Goal: Task Accomplishment & Management: Manage account settings

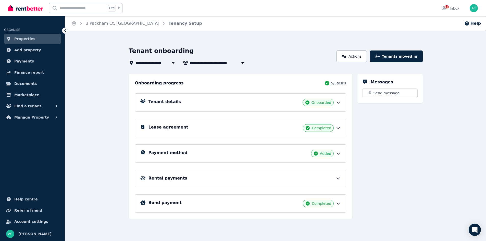
click at [150, 63] on span "3 Packham Ct, [GEOGRAPHIC_DATA]" at bounding box center [171, 63] width 73 height 6
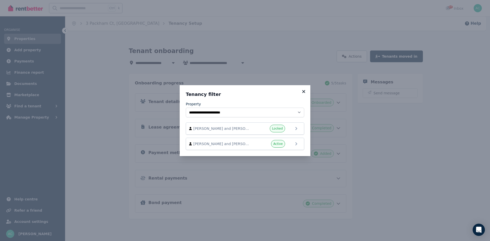
click at [304, 92] on icon at bounding box center [303, 91] width 3 height 3
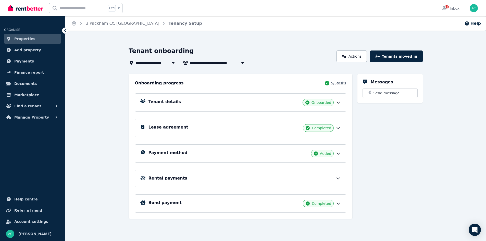
click at [26, 41] on span "Properties" at bounding box center [24, 39] width 21 height 6
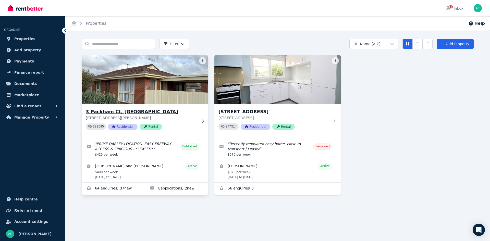
click at [201, 120] on icon at bounding box center [202, 121] width 5 height 4
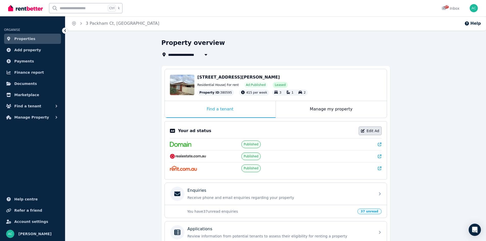
click at [368, 129] on link "Edit Ad" at bounding box center [370, 131] width 23 height 9
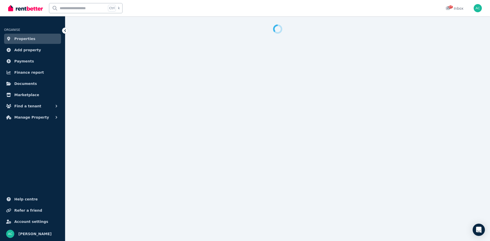
select select "**********"
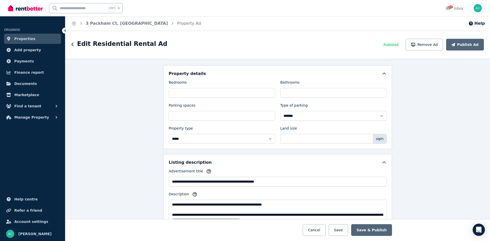
scroll to position [204, 0]
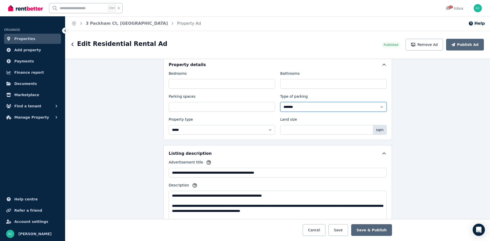
click at [293, 108] on select "**********" at bounding box center [333, 107] width 106 height 10
click at [280, 102] on select "**********" at bounding box center [333, 107] width 106 height 10
click at [291, 107] on select "**********" at bounding box center [333, 107] width 106 height 10
select select "**********"
click at [280, 102] on select "**********" at bounding box center [333, 107] width 106 height 10
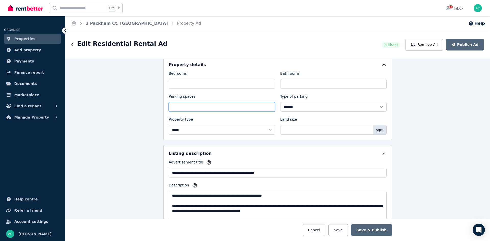
click at [185, 109] on input "*" at bounding box center [222, 107] width 106 height 10
drag, startPoint x: 174, startPoint y: 108, endPoint x: 156, endPoint y: 109, distance: 18.6
click at [156, 109] on div "**********" at bounding box center [277, 150] width 424 height 182
type input "*"
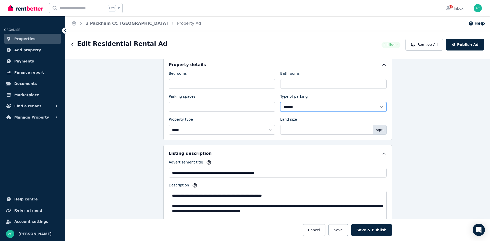
click at [308, 107] on select "**********" at bounding box center [333, 107] width 106 height 10
click at [129, 133] on div "**********" at bounding box center [277, 150] width 424 height 182
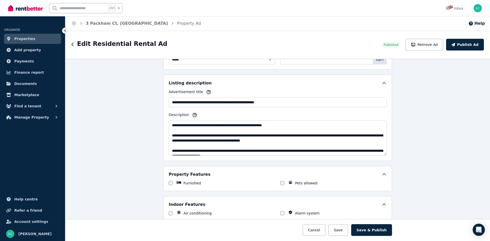
scroll to position [306, 0]
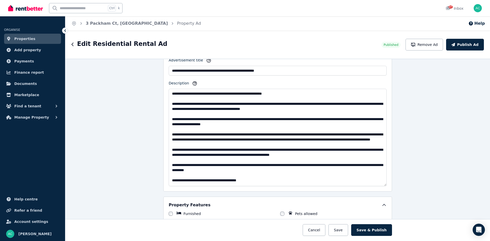
drag, startPoint x: 384, startPoint y: 123, endPoint x: 386, endPoint y: 185, distance: 62.3
click at [386, 185] on div "**********" at bounding box center [277, 117] width 229 height 148
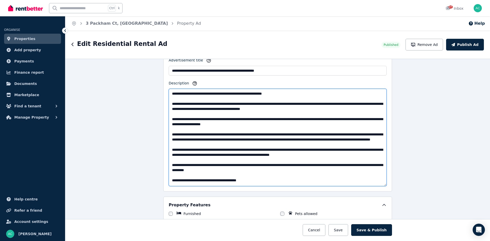
click at [312, 108] on textarea "Description" at bounding box center [278, 137] width 218 height 97
click at [350, 108] on textarea "Description" at bounding box center [278, 137] width 218 height 97
drag, startPoint x: 351, startPoint y: 138, endPoint x: 222, endPoint y: 146, distance: 129.1
click at [222, 146] on textarea "Description" at bounding box center [278, 137] width 218 height 97
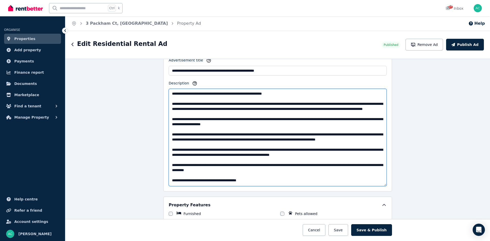
click at [305, 110] on textarea "Description" at bounding box center [278, 137] width 218 height 97
paste textarea "**********"
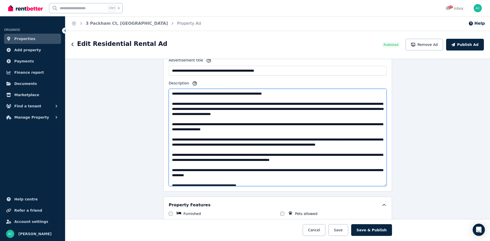
click at [344, 113] on textarea "Description" at bounding box center [278, 137] width 218 height 97
click at [237, 113] on textarea "Description" at bounding box center [278, 137] width 218 height 97
drag, startPoint x: 300, startPoint y: 114, endPoint x: 294, endPoint y: 114, distance: 6.9
click at [294, 114] on textarea "Description" at bounding box center [278, 137] width 218 height 97
click at [278, 113] on textarea "Description" at bounding box center [278, 137] width 218 height 97
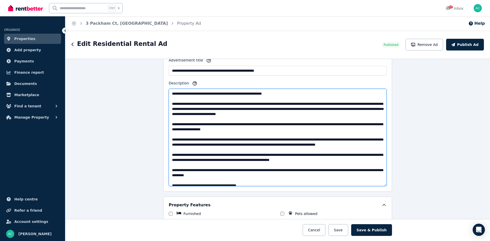
drag, startPoint x: 323, startPoint y: 113, endPoint x: 341, endPoint y: 111, distance: 17.8
click at [324, 113] on textarea "Description" at bounding box center [278, 137] width 218 height 97
click at [305, 114] on textarea "Description" at bounding box center [278, 137] width 218 height 97
drag, startPoint x: 351, startPoint y: 139, endPoint x: 215, endPoint y: 144, distance: 136.0
click at [215, 144] on textarea "Description" at bounding box center [278, 137] width 218 height 97
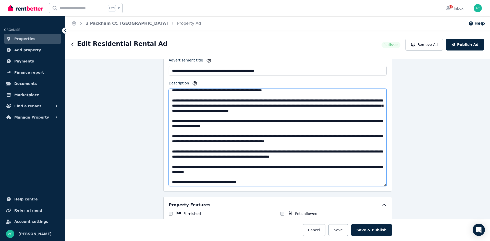
scroll to position [4, 0]
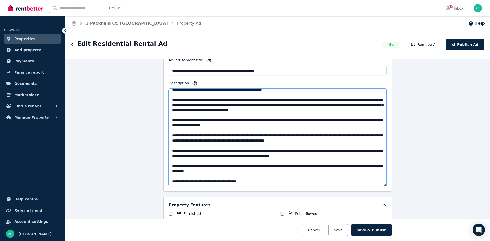
click at [352, 155] on textarea "Description" at bounding box center [278, 137] width 218 height 97
click at [372, 154] on textarea "Description" at bounding box center [278, 137] width 218 height 97
drag, startPoint x: 349, startPoint y: 156, endPoint x: 362, endPoint y: 155, distance: 13.0
click at [362, 155] on textarea "Description" at bounding box center [278, 137] width 218 height 97
click at [372, 155] on textarea "Description" at bounding box center [278, 137] width 218 height 97
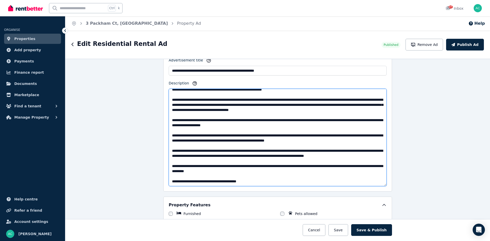
click at [177, 162] on textarea "Description" at bounding box center [278, 137] width 218 height 97
click at [190, 161] on textarea "Description" at bounding box center [278, 137] width 218 height 97
click at [170, 160] on textarea "Description" at bounding box center [278, 137] width 218 height 97
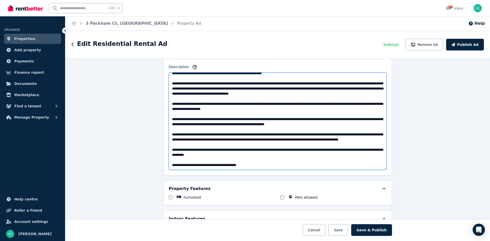
scroll to position [332, 0]
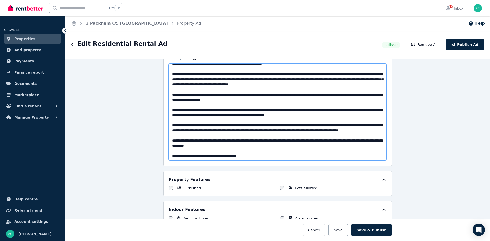
drag, startPoint x: 253, startPoint y: 156, endPoint x: 139, endPoint y: 166, distance: 114.2
click at [139, 166] on div "**********" at bounding box center [277, 150] width 424 height 182
click at [207, 158] on textarea "Description" at bounding box center [278, 111] width 218 height 97
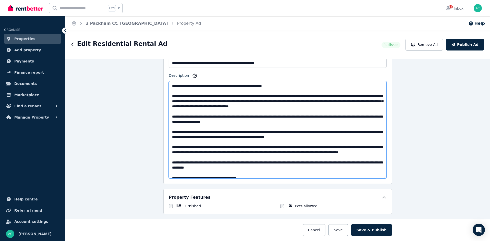
scroll to position [306, 0]
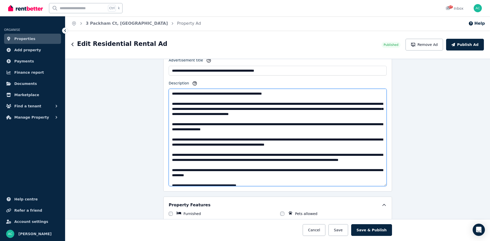
drag, startPoint x: 305, startPoint y: 109, endPoint x: 343, endPoint y: 115, distance: 39.1
click at [343, 115] on textarea "Description" at bounding box center [278, 137] width 218 height 97
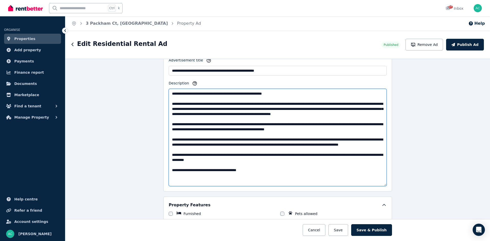
click at [170, 124] on textarea "Description" at bounding box center [278, 137] width 218 height 97
click at [352, 129] on textarea "Description" at bounding box center [278, 137] width 218 height 97
paste textarea "**********"
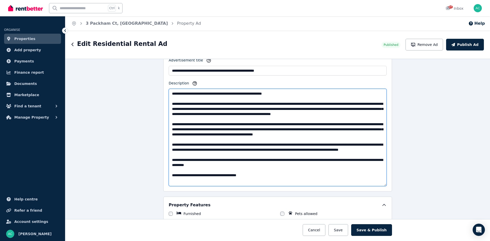
click at [350, 130] on textarea "Description" at bounding box center [278, 137] width 218 height 97
click at [349, 129] on textarea "Description" at bounding box center [278, 137] width 218 height 97
click at [313, 129] on textarea "Description" at bounding box center [278, 137] width 218 height 97
click at [179, 134] on textarea "Description" at bounding box center [278, 137] width 218 height 97
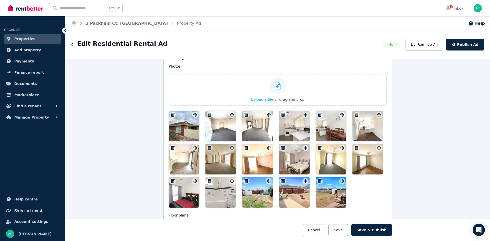
scroll to position [689, 0]
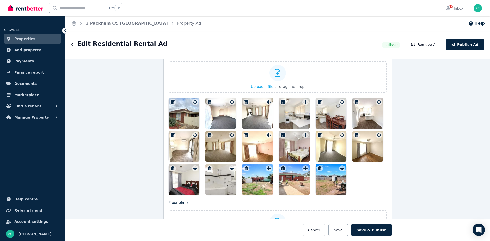
type textarea "**********"
click at [282, 136] on icon "button" at bounding box center [283, 135] width 4 height 4
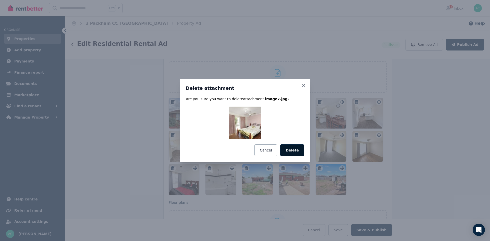
click at [293, 152] on button "Delete" at bounding box center [292, 150] width 24 height 12
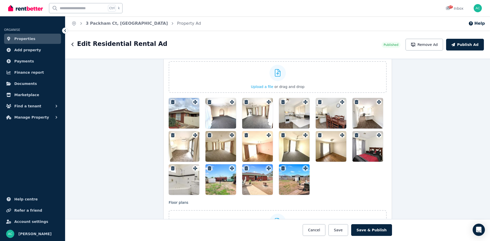
click at [244, 136] on icon "button" at bounding box center [246, 135] width 4 height 4
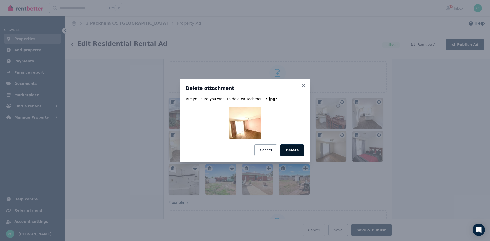
click at [290, 152] on button "Delete" at bounding box center [292, 150] width 24 height 12
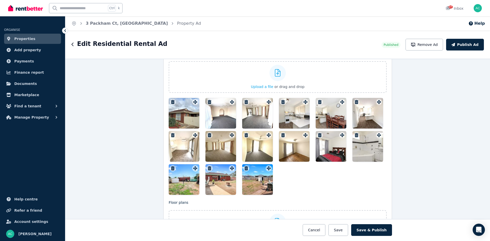
click at [209, 135] on icon "button" at bounding box center [209, 135] width 5 height 4
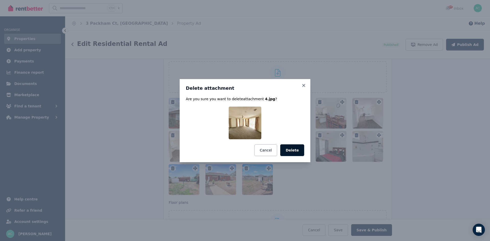
click at [298, 148] on button "Delete" at bounding box center [292, 150] width 24 height 12
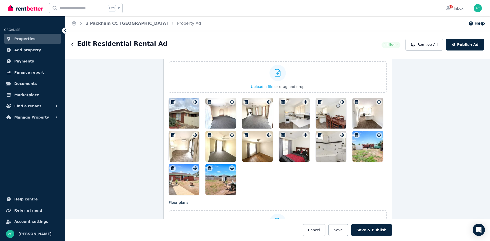
click at [171, 135] on icon "button" at bounding box center [173, 135] width 4 height 4
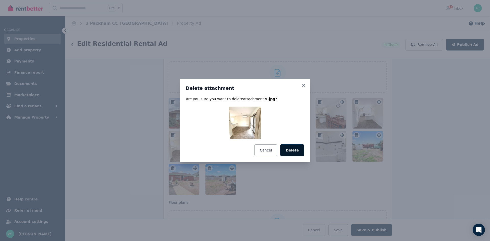
click at [294, 152] on button "Delete" at bounding box center [292, 150] width 24 height 12
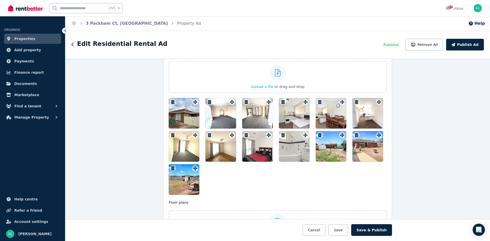
click at [172, 135] on icon "button" at bounding box center [172, 135] width 5 height 4
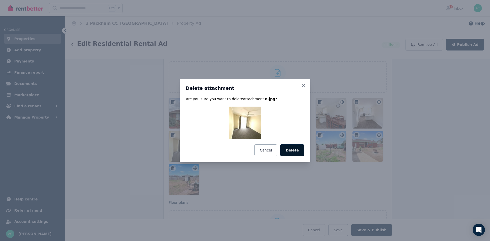
click at [299, 148] on button "Delete" at bounding box center [292, 150] width 24 height 12
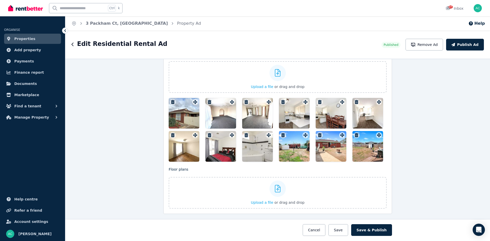
click at [208, 136] on icon "button" at bounding box center [210, 135] width 4 height 4
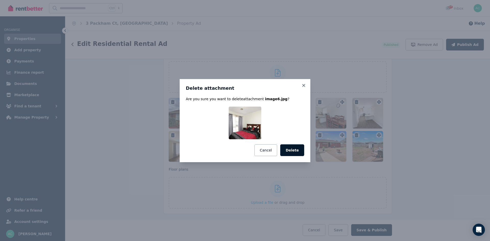
click at [294, 147] on button "Delete" at bounding box center [292, 150] width 24 height 12
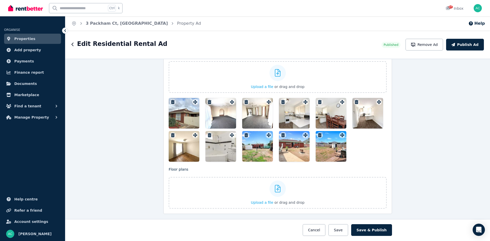
click at [171, 135] on icon "button" at bounding box center [173, 135] width 4 height 4
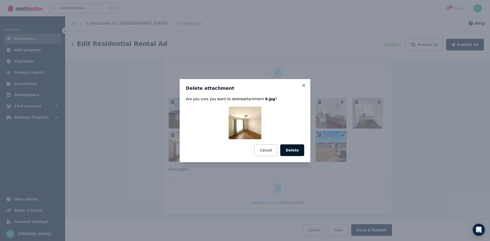
click at [297, 147] on button "Delete" at bounding box center [292, 150] width 24 height 12
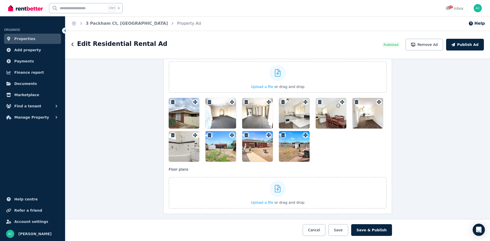
click at [171, 135] on icon "button" at bounding box center [173, 135] width 4 height 4
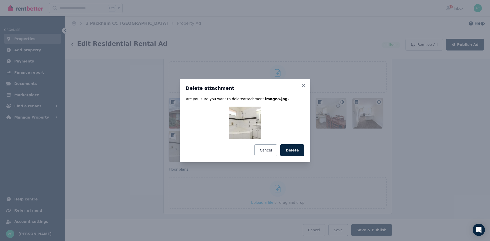
click at [295, 150] on button "Delete" at bounding box center [292, 150] width 24 height 12
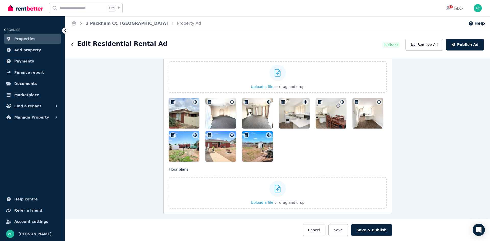
click at [208, 136] on icon "button" at bounding box center [210, 135] width 4 height 4
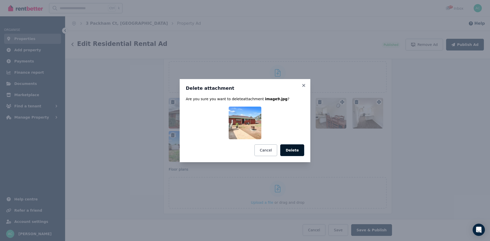
click at [299, 150] on button "Delete" at bounding box center [292, 150] width 24 height 12
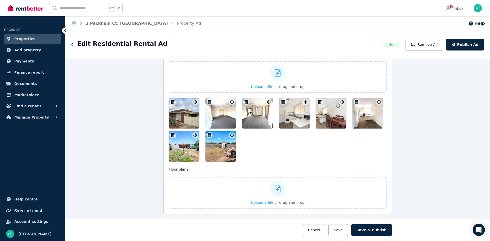
click at [208, 136] on icon "button" at bounding box center [210, 135] width 4 height 4
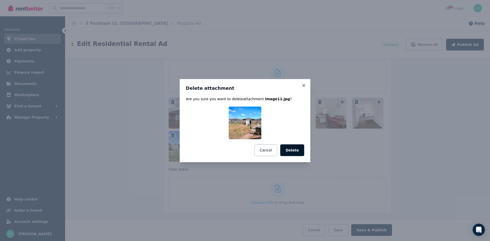
click at [299, 151] on button "Delete" at bounding box center [292, 150] width 24 height 12
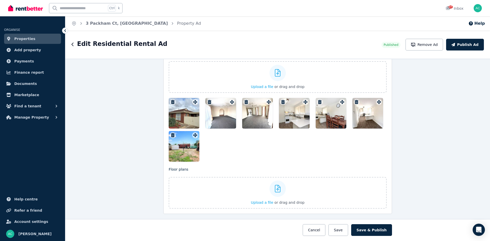
click at [355, 101] on icon "button" at bounding box center [357, 102] width 4 height 4
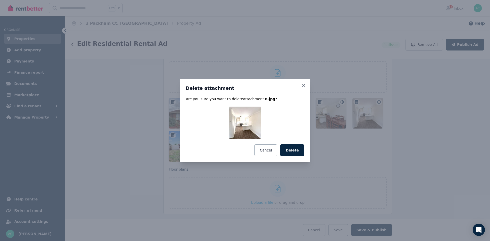
click at [298, 155] on button "Delete" at bounding box center [292, 150] width 24 height 12
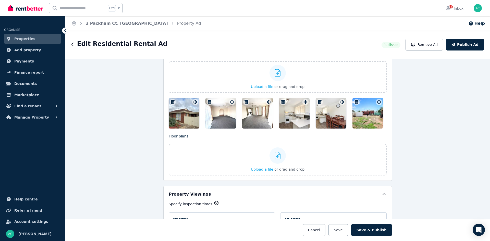
click at [318, 102] on icon "button" at bounding box center [320, 102] width 4 height 4
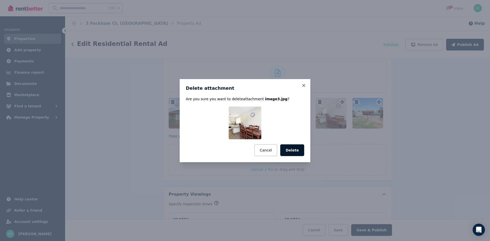
click at [298, 152] on button "Delete" at bounding box center [292, 150] width 24 height 12
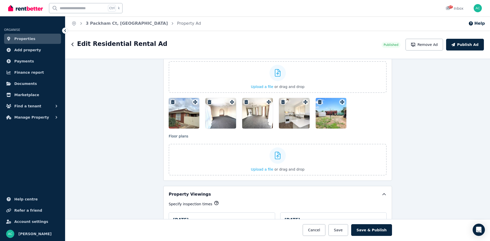
click at [282, 103] on icon "button" at bounding box center [283, 102] width 4 height 4
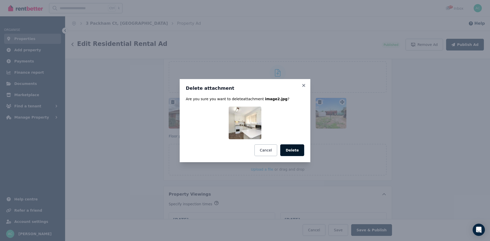
click at [295, 147] on button "Delete" at bounding box center [292, 150] width 24 height 12
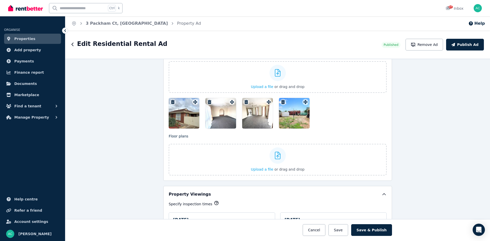
click at [244, 102] on icon "button" at bounding box center [246, 102] width 4 height 4
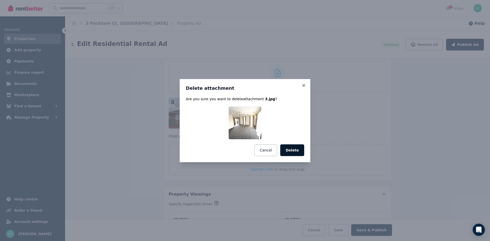
click at [297, 152] on button "Delete" at bounding box center [292, 150] width 24 height 12
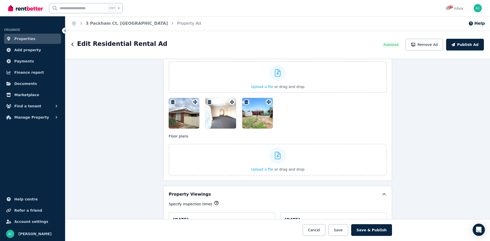
click at [208, 103] on icon "button" at bounding box center [210, 102] width 4 height 4
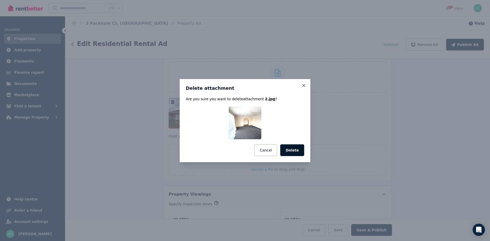
click at [296, 149] on button "Delete" at bounding box center [292, 150] width 24 height 12
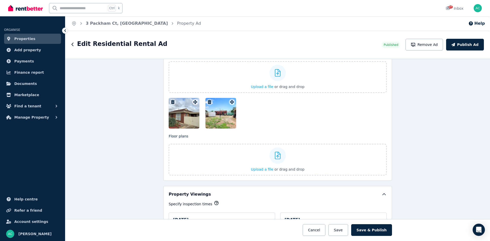
click at [171, 103] on icon "button" at bounding box center [173, 102] width 4 height 4
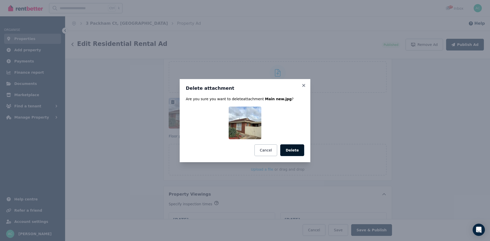
click at [298, 152] on button "Delete" at bounding box center [292, 150] width 24 height 12
click at [298, 152] on div "Upload a file or drag and drop" at bounding box center [278, 159] width 54 height 31
click at [0, 0] on input "Upload a file or drag and drop" at bounding box center [0, 0] width 0 height 0
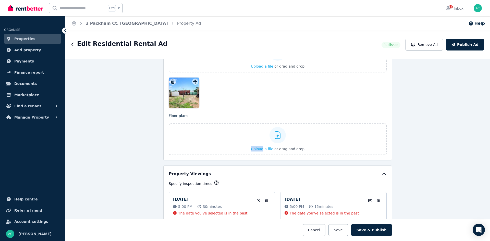
scroll to position [740, 0]
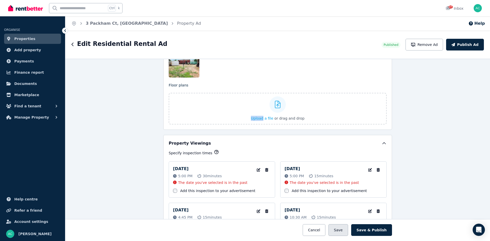
click at [347, 231] on button "Save" at bounding box center [337, 230] width 19 height 12
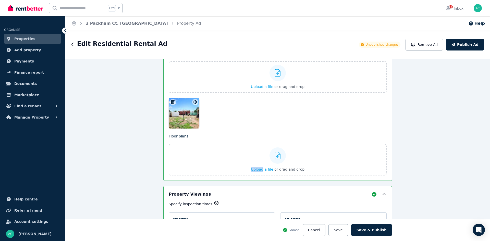
scroll to position [663, 0]
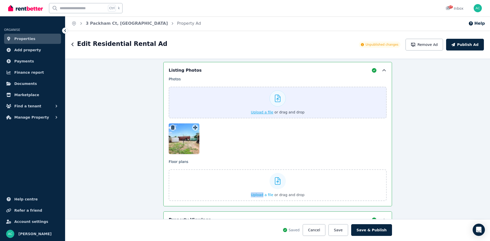
click at [260, 110] on span "Upload a file" at bounding box center [262, 112] width 22 height 4
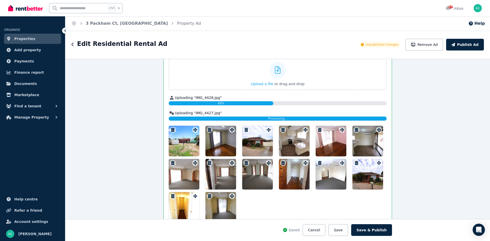
scroll to position [714, 0]
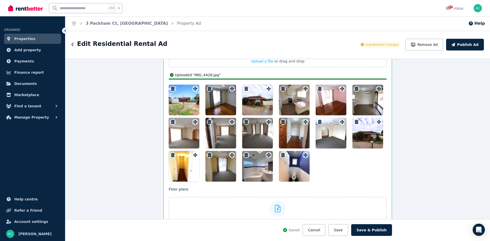
drag, startPoint x: 254, startPoint y: 107, endPoint x: 271, endPoint y: 87, distance: 26.1
click at [271, 87] on div at bounding box center [278, 133] width 218 height 97
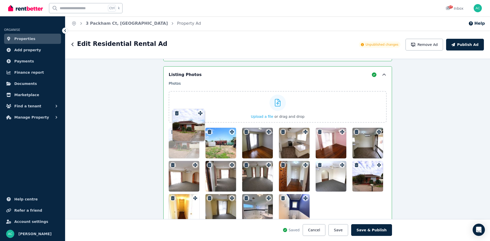
scroll to position [657, 0]
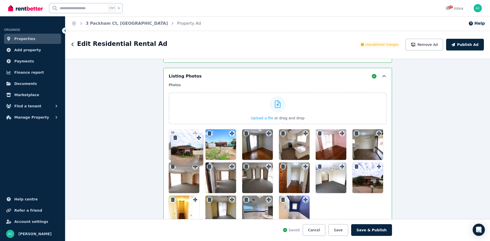
drag, startPoint x: 268, startPoint y: 78, endPoint x: 199, endPoint y: 134, distance: 89.0
click at [199, 134] on div "Photos Upload a file or drag and drop Uploaded " DSC02809.JPG " Uploaded " DSC0…" at bounding box center [278, 154] width 218 height 144
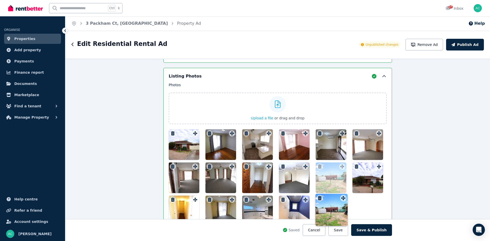
drag, startPoint x: 231, startPoint y: 134, endPoint x: 343, endPoint y: 194, distance: 127.6
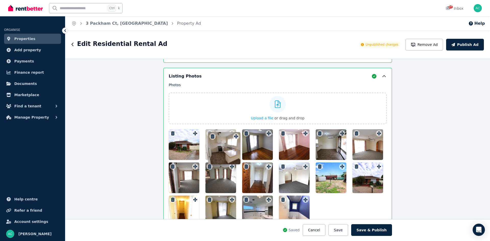
drag, startPoint x: 268, startPoint y: 135, endPoint x: 236, endPoint y: 133, distance: 31.4
click at [236, 133] on div "Photos Upload a file or drag and drop Uploaded " DSC02809.JPG " Uploaded " DSC0…" at bounding box center [278, 154] width 218 height 144
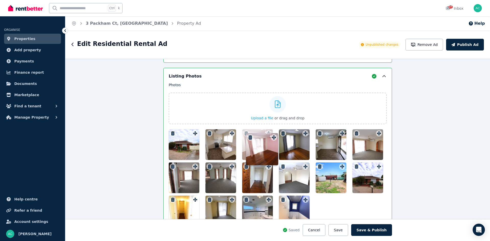
drag, startPoint x: 304, startPoint y: 135, endPoint x: 273, endPoint y: 134, distance: 30.9
click at [273, 134] on div "Photos Upload a file or drag and drop Uploaded " DSC02809.JPG " Uploaded " DSC0…" at bounding box center [278, 154] width 218 height 144
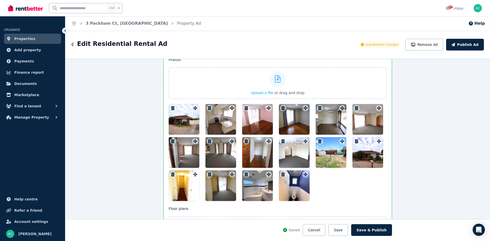
scroll to position [683, 0]
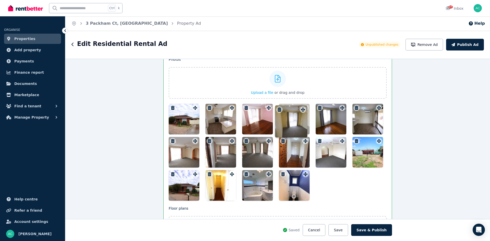
drag, startPoint x: 230, startPoint y: 176, endPoint x: 302, endPoint y: 107, distance: 99.9
click at [302, 107] on div "Photos Upload a file or drag and drop Uploaded " DSC02809.JPG " Uploaded " DSC0…" at bounding box center [278, 129] width 218 height 144
click at [302, 107] on div at bounding box center [304, 108] width 6 height 6
drag, startPoint x: 337, startPoint y: 152, endPoint x: 336, endPoint y: 145, distance: 7.3
click at [336, 145] on div at bounding box center [330, 152] width 31 height 31
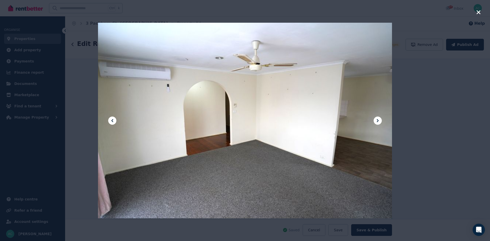
click at [422, 138] on div at bounding box center [245, 120] width 490 height 241
click at [422, 138] on div "**********" at bounding box center [277, 150] width 424 height 182
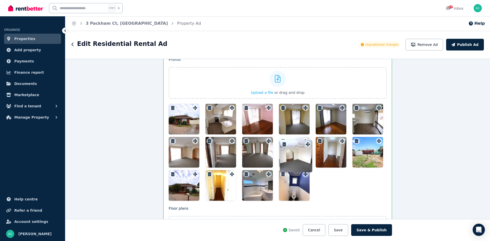
drag, startPoint x: 340, startPoint y: 142, endPoint x: 307, endPoint y: 141, distance: 33.2
click at [307, 141] on div "Photos Upload a file or drag and drop Uploaded " DSC02809.JPG " Uploaded " DSC0…" at bounding box center [278, 129] width 218 height 144
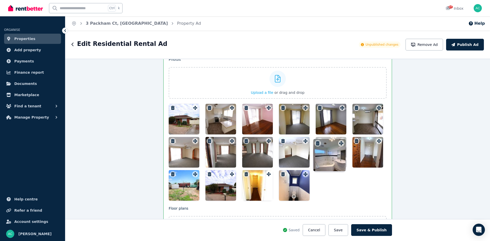
drag, startPoint x: 281, startPoint y: 170, endPoint x: 341, endPoint y: 139, distance: 67.0
click at [341, 139] on div "Photos Upload a file or drag and drop Uploaded " DSC02809.JPG " Uploaded " DSC0…" at bounding box center [278, 129] width 218 height 144
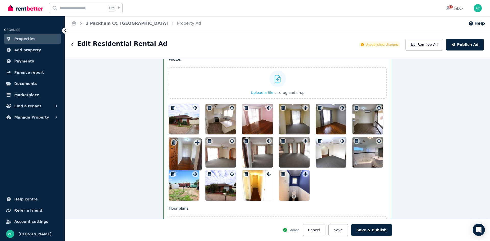
drag, startPoint x: 377, startPoint y: 141, endPoint x: 196, endPoint y: 138, distance: 180.3
drag, startPoint x: 225, startPoint y: 180, endPoint x: 229, endPoint y: 175, distance: 5.5
click at [225, 178] on div at bounding box center [220, 185] width 31 height 31
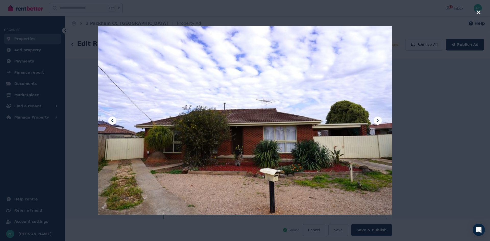
click at [229, 175] on div at bounding box center [245, 121] width 294 height 442
click at [446, 113] on div at bounding box center [245, 120] width 490 height 241
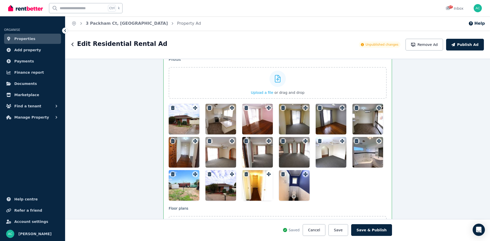
drag, startPoint x: 217, startPoint y: 176, endPoint x: 230, endPoint y: 175, distance: 12.6
click at [230, 176] on div at bounding box center [220, 185] width 31 height 31
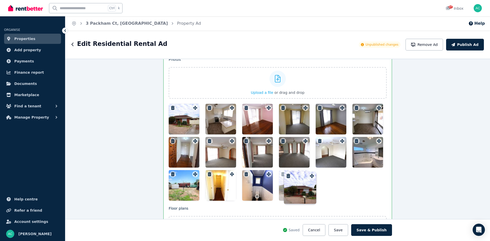
drag, startPoint x: 231, startPoint y: 176, endPoint x: 312, endPoint y: 173, distance: 81.2
click at [308, 173] on div at bounding box center [304, 174] width 6 height 6
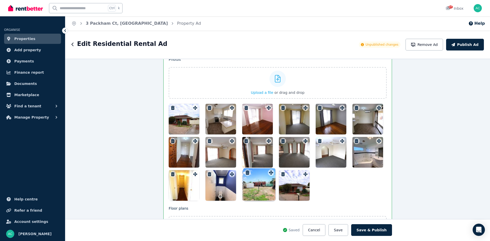
drag, startPoint x: 194, startPoint y: 177, endPoint x: 271, endPoint y: 171, distance: 77.3
click at [347, 191] on div at bounding box center [278, 152] width 218 height 97
click at [464, 153] on div "**********" at bounding box center [277, 150] width 424 height 182
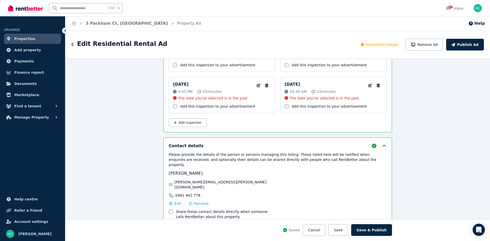
scroll to position [938, 0]
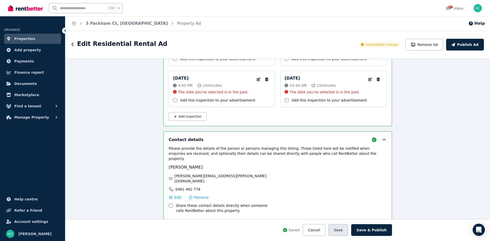
click at [347, 232] on button "Save" at bounding box center [337, 230] width 19 height 12
